Goal: Task Accomplishment & Management: Manage account settings

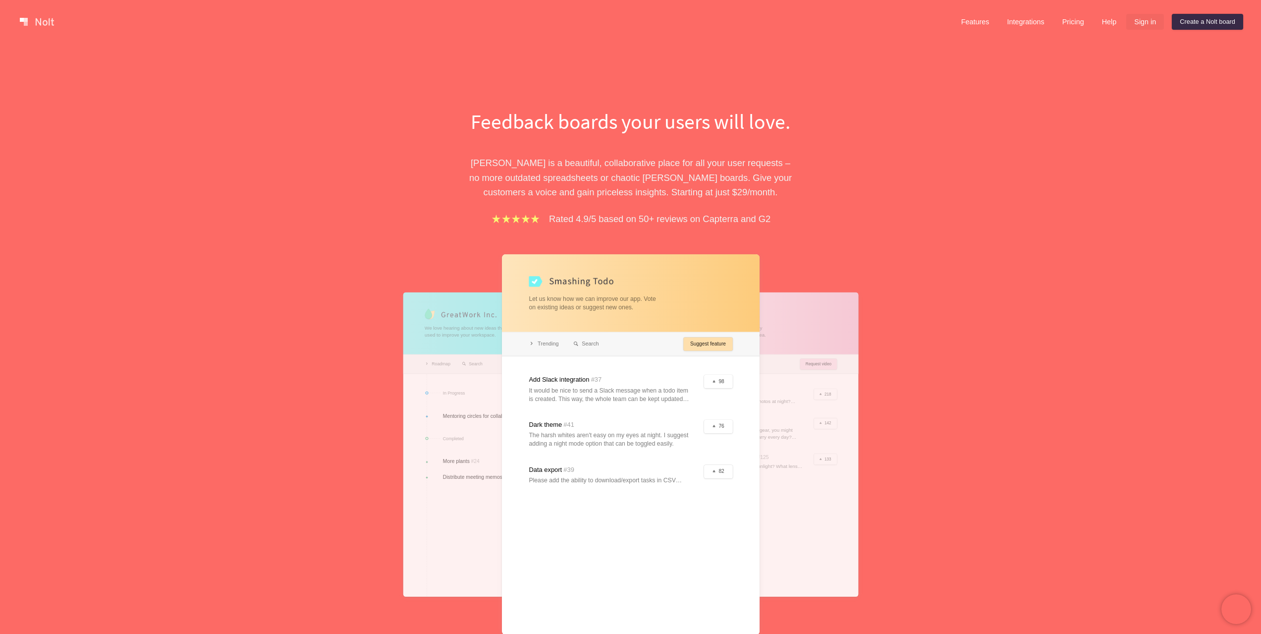
click at [1152, 27] on link "Sign in" at bounding box center [1145, 22] width 38 height 16
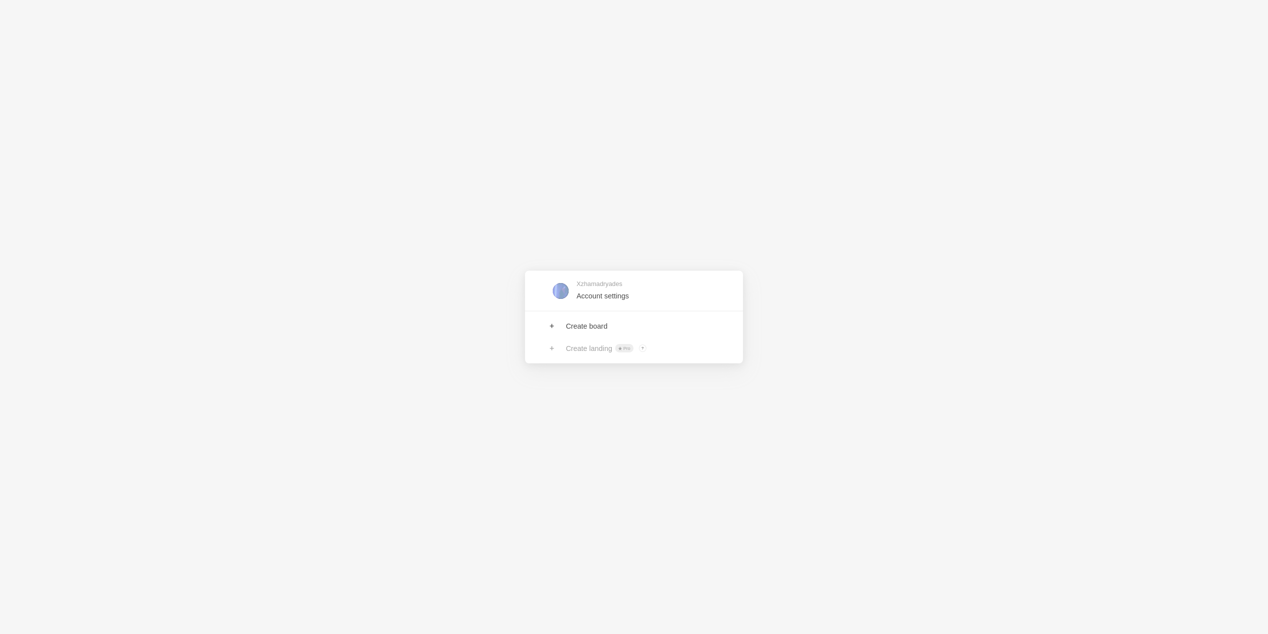
drag, startPoint x: 614, startPoint y: 298, endPoint x: 707, endPoint y: 257, distance: 101.5
click at [707, 257] on div "Xzhamadryades Account settings Create board Create landing Pro ? Board owners w…" at bounding box center [634, 317] width 1268 height 634
click at [599, 331] on link at bounding box center [634, 326] width 218 height 22
